Goal: Transaction & Acquisition: Purchase product/service

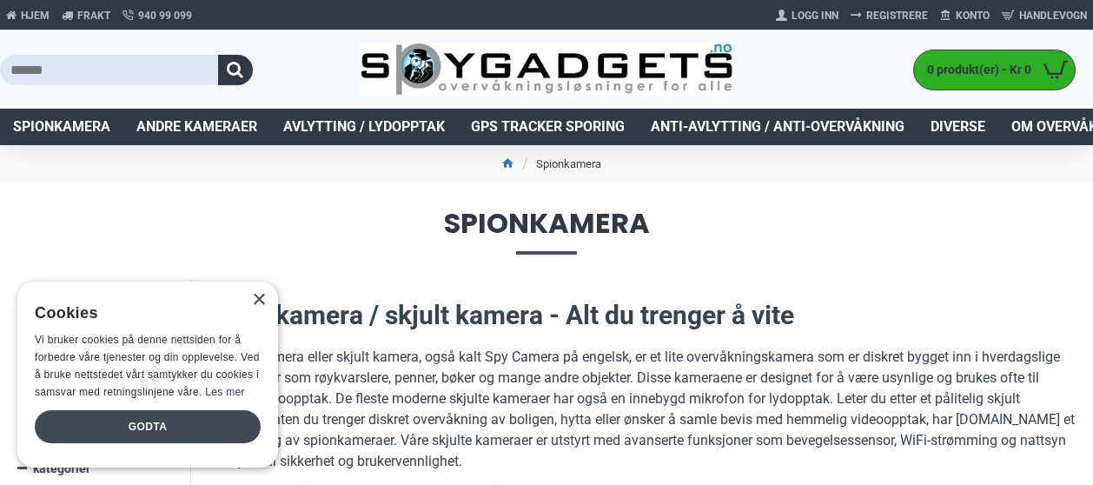
click at [157, 426] on div "Godta" at bounding box center [148, 426] width 226 height 33
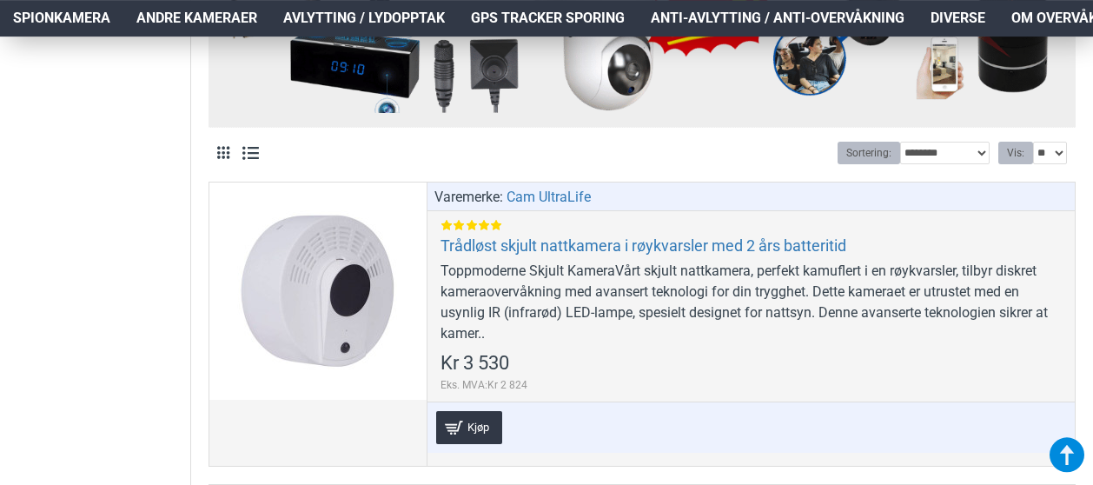
scroll to position [813, 0]
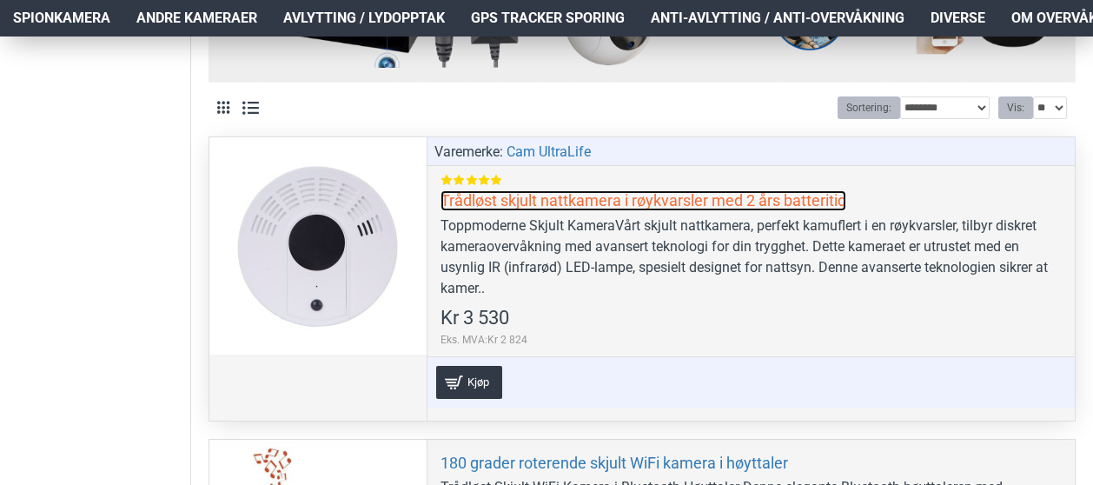
click at [591, 201] on link "Trådløst skjult nattkamera i røykvarsler med 2 års batteritid" at bounding box center [643, 200] width 406 height 20
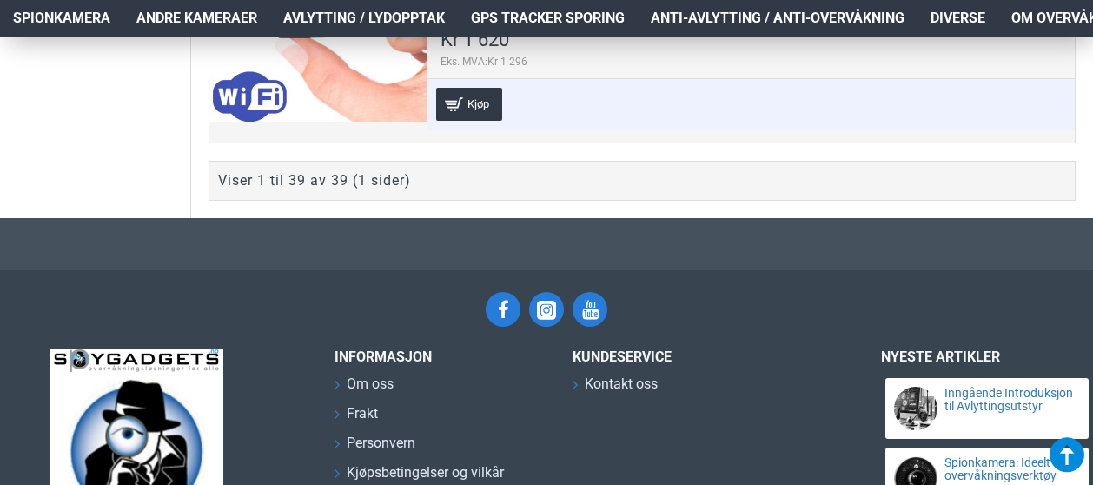
scroll to position [11291, 0]
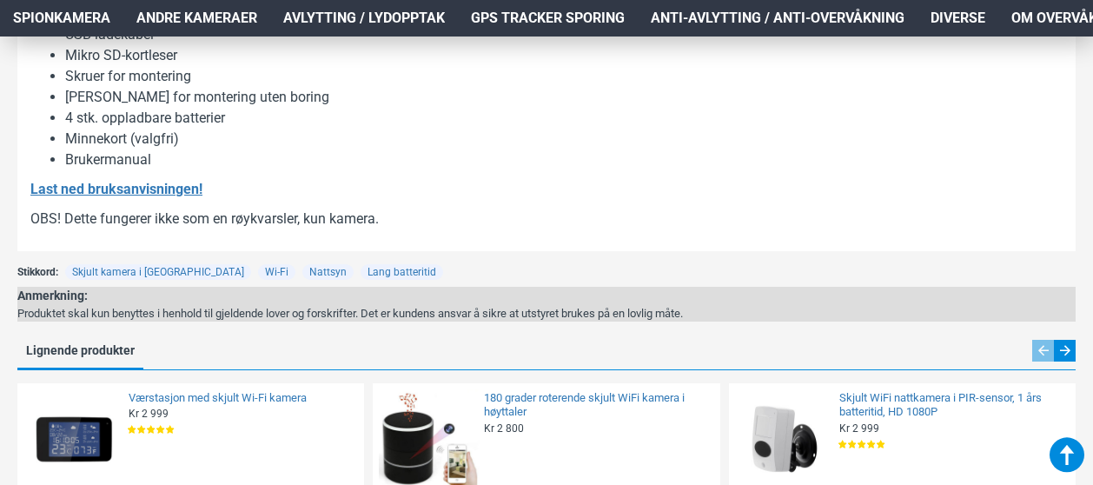
scroll to position [2529, 0]
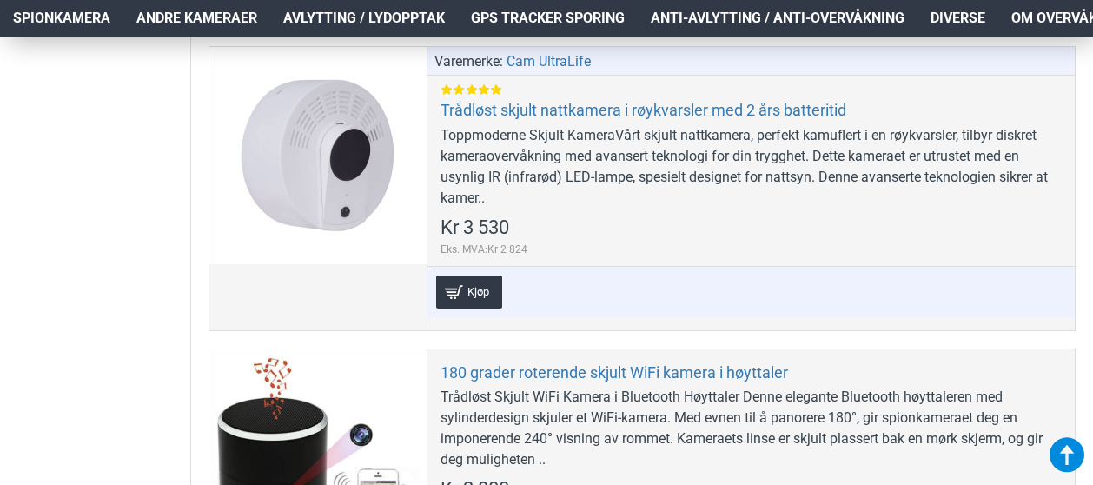
scroll to position [858, 0]
